Goal: Task Accomplishment & Management: Complete application form

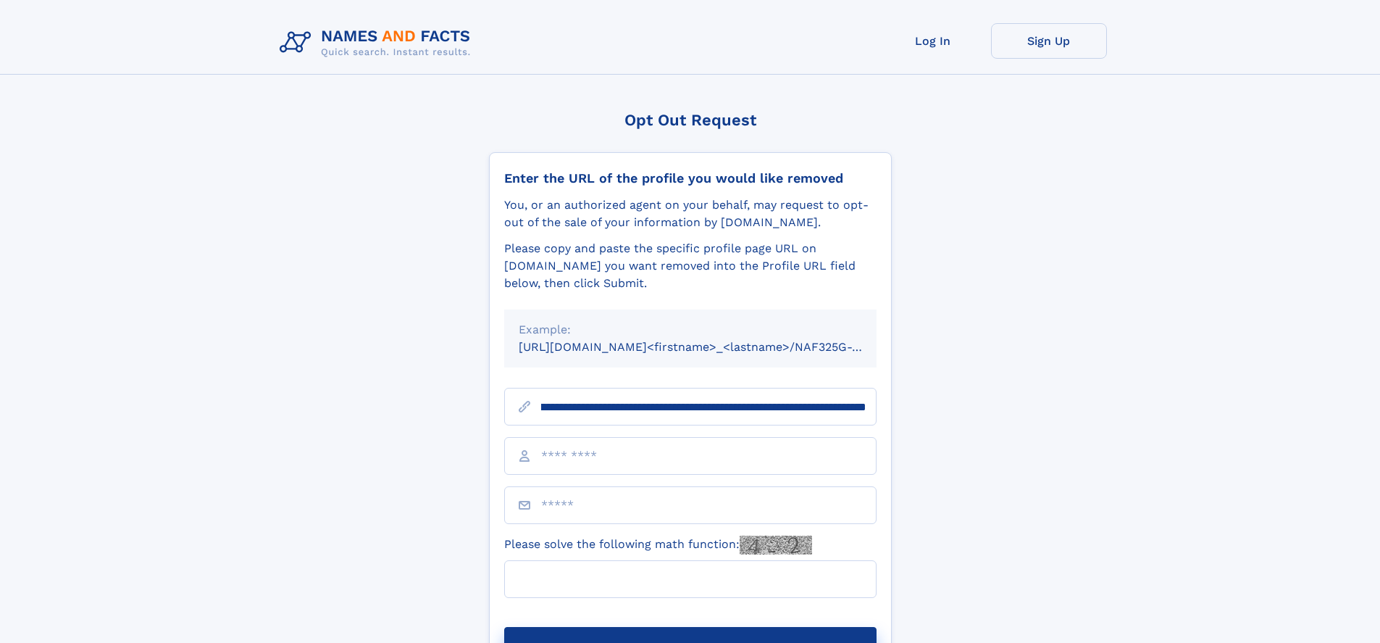
scroll to position [0, 163]
type input "**********"
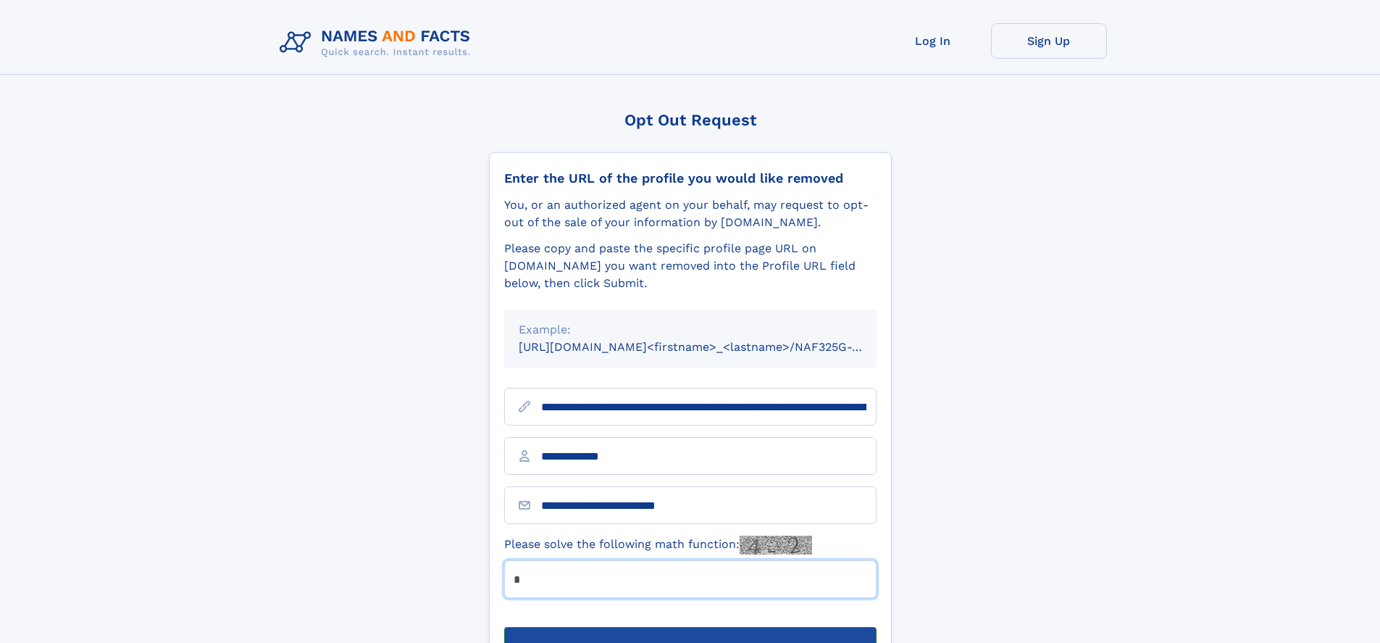
type input "*"
click at [690, 627] on button "Submit Opt Out Request" at bounding box center [690, 650] width 372 height 46
